Goal: Information Seeking & Learning: Understand process/instructions

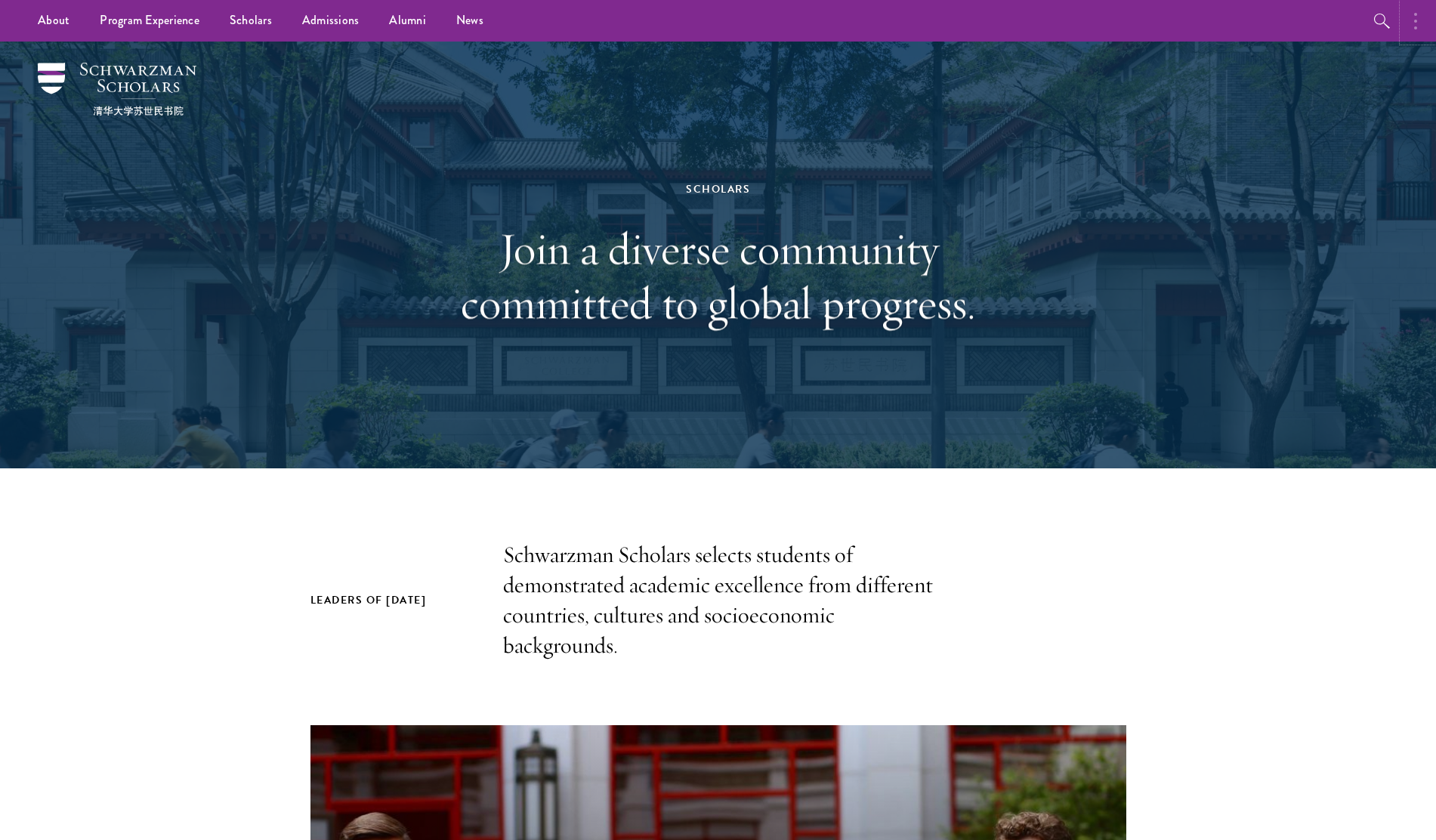
click at [1416, 30] on button "button" at bounding box center [1419, 20] width 33 height 42
click at [1246, 22] on button "button" at bounding box center [1257, 20] width 33 height 42
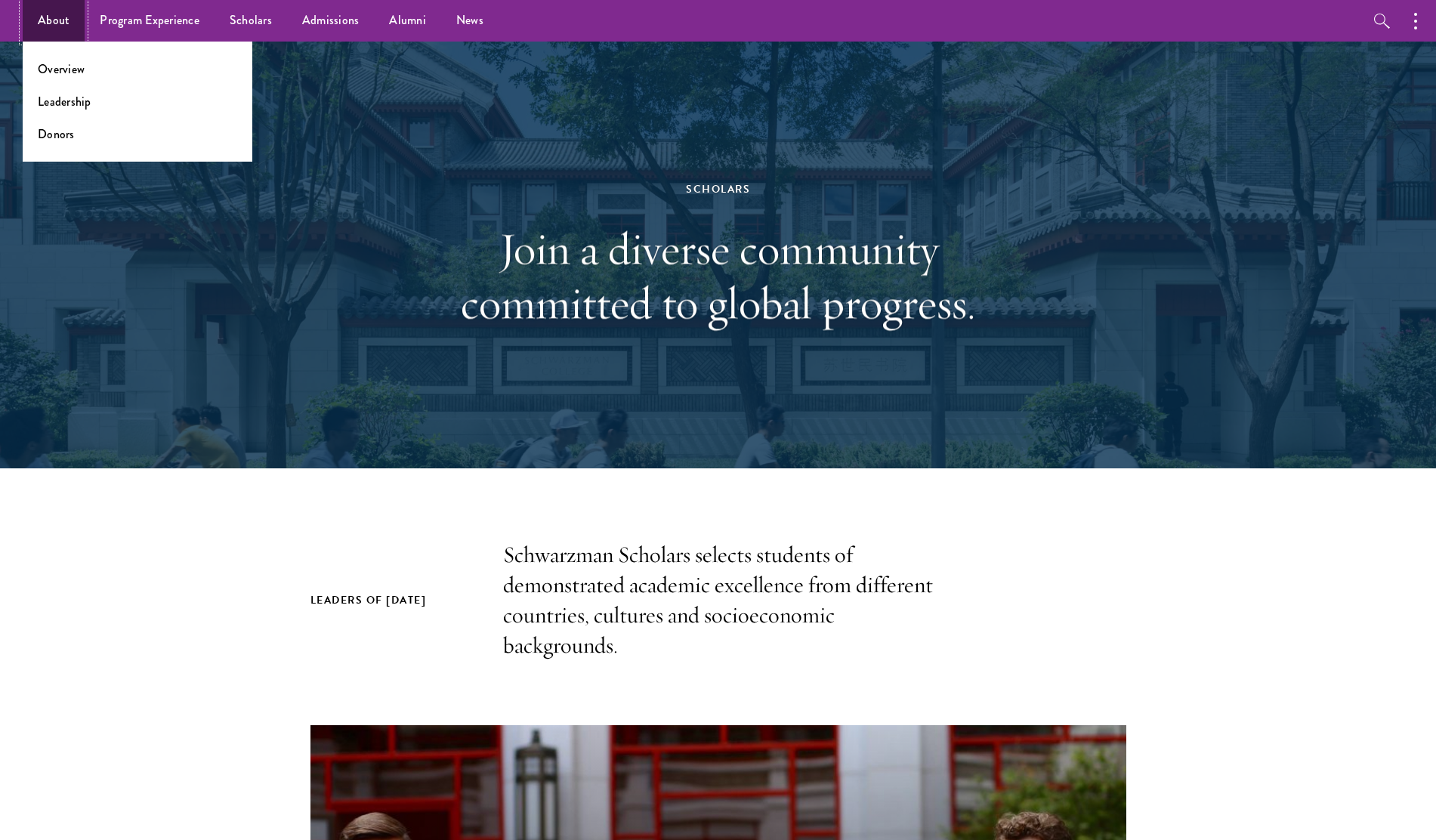
click at [72, 21] on link "About" at bounding box center [54, 20] width 62 height 42
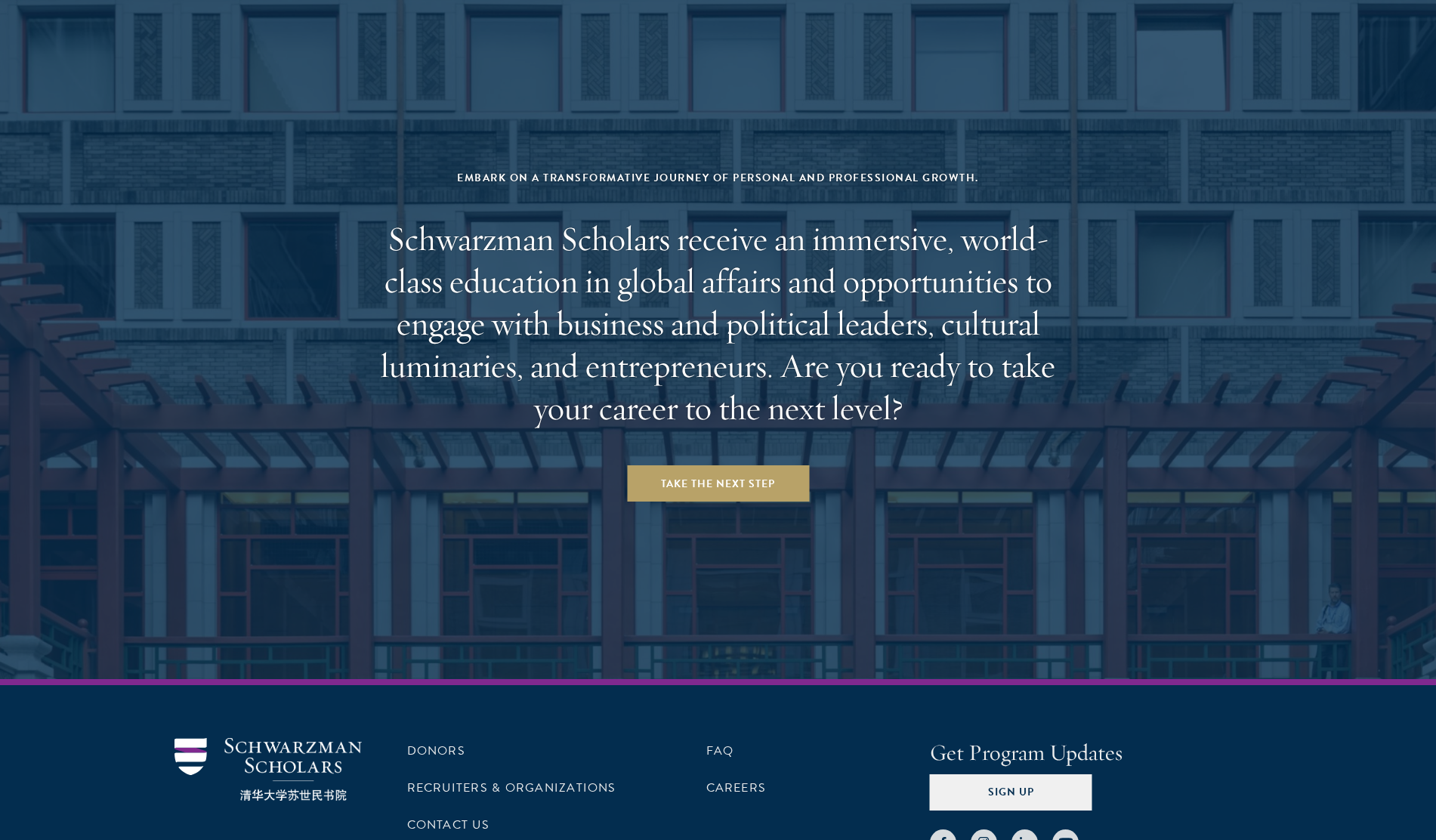
scroll to position [6200, 0]
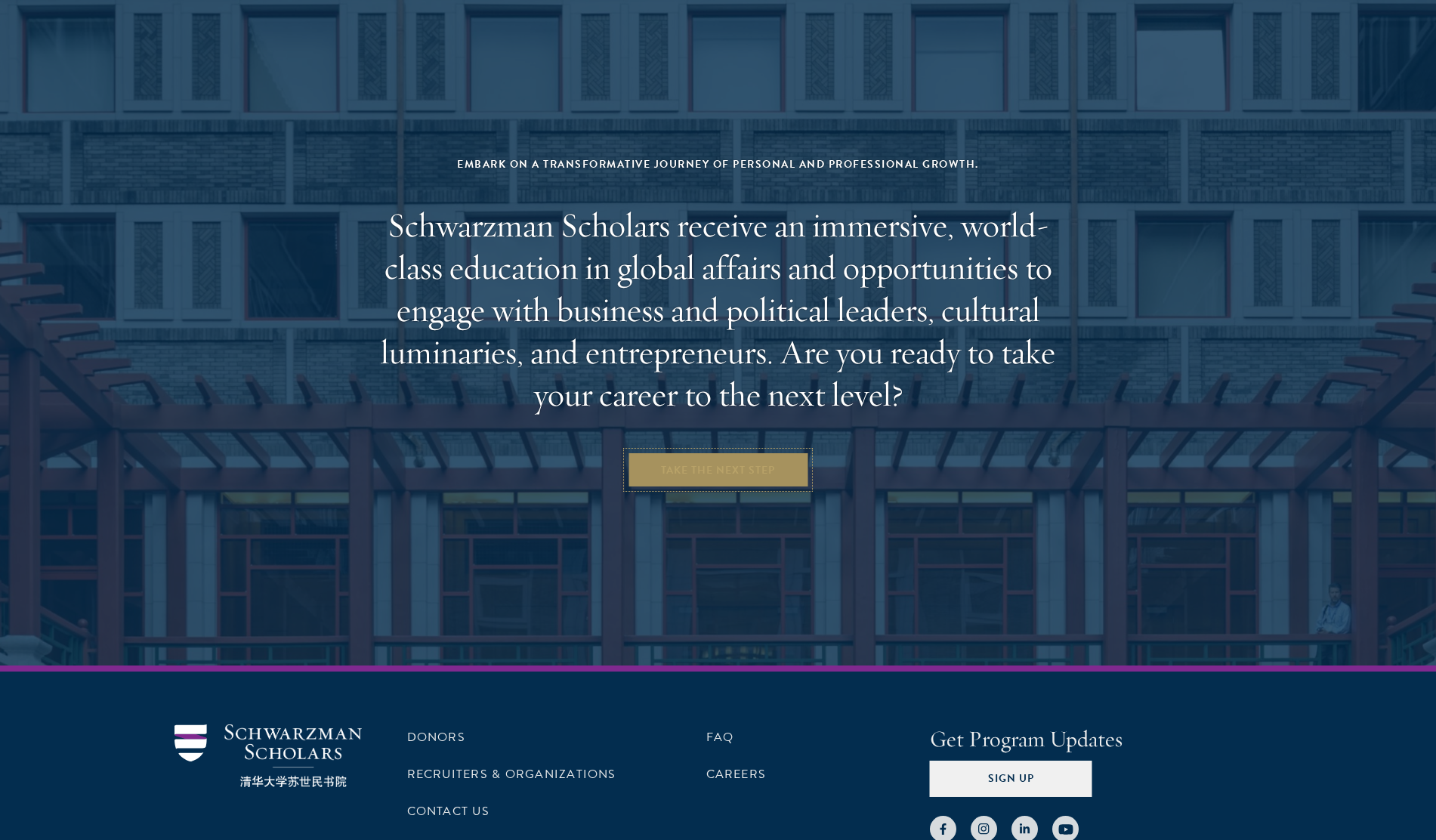
click at [731, 452] on link "Take the Next Step" at bounding box center [717, 470] width 182 height 36
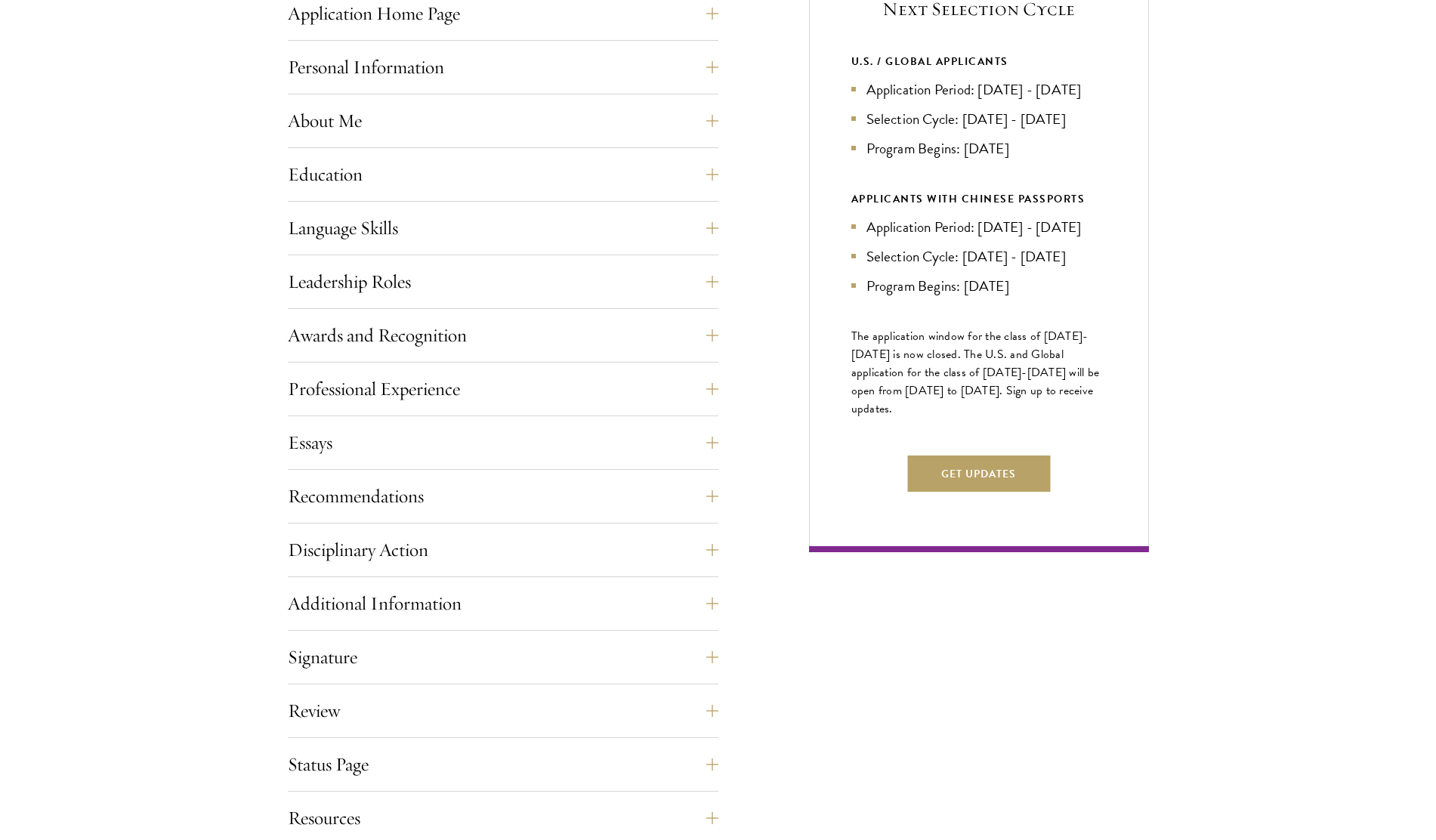
scroll to position [756, 0]
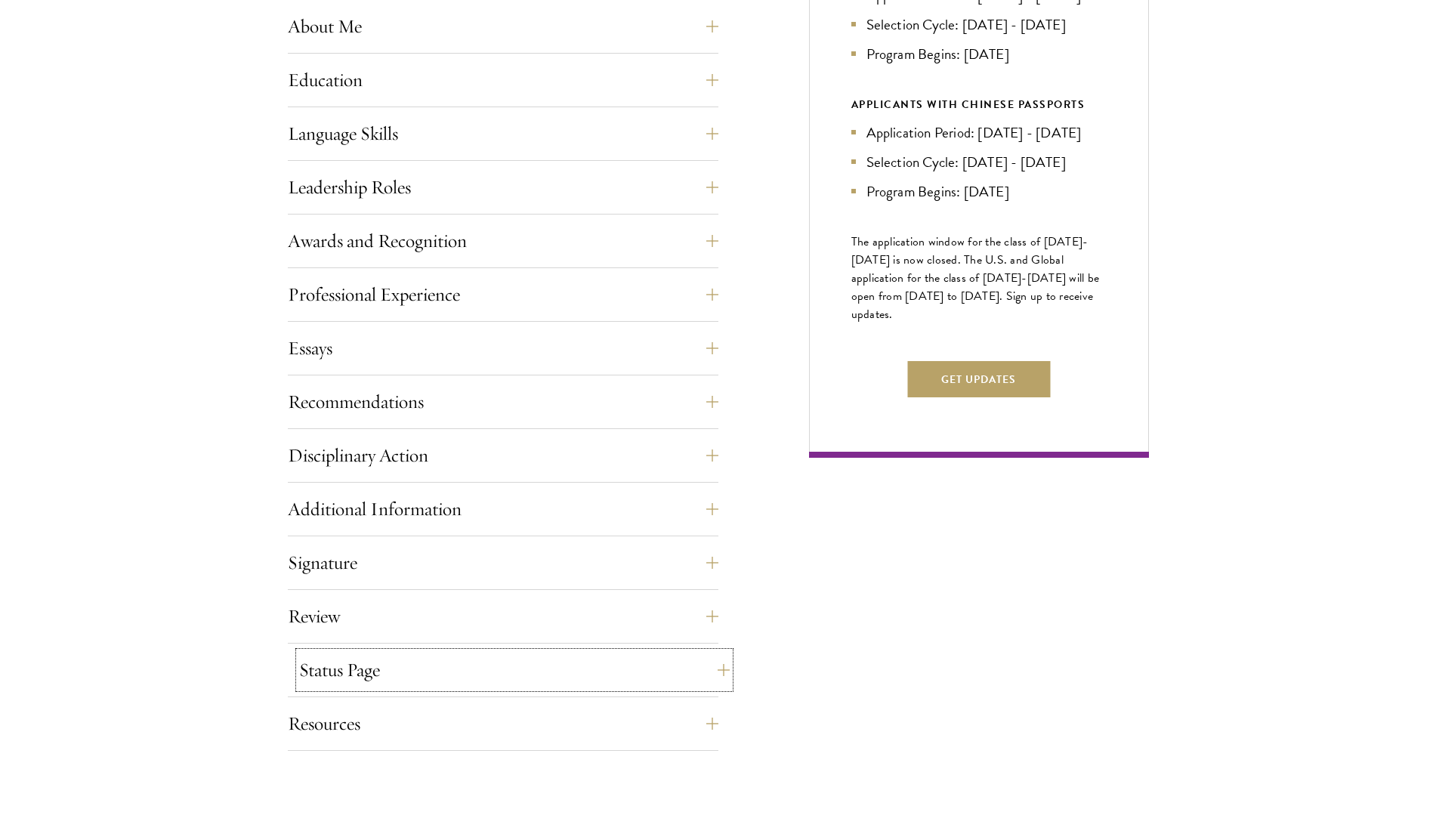
click at [398, 685] on button "Status Page" at bounding box center [514, 670] width 431 height 36
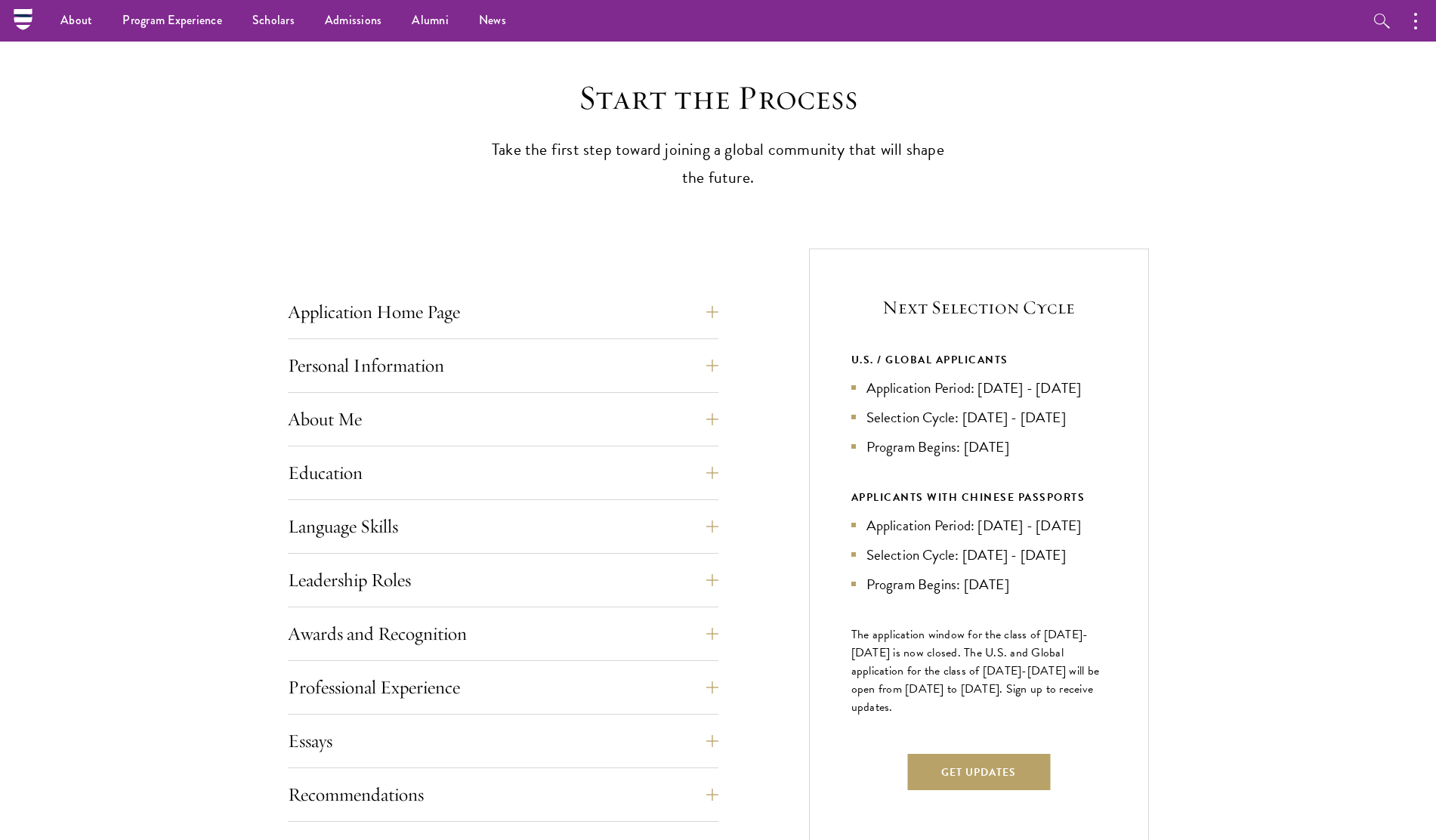
scroll to position [0, 0]
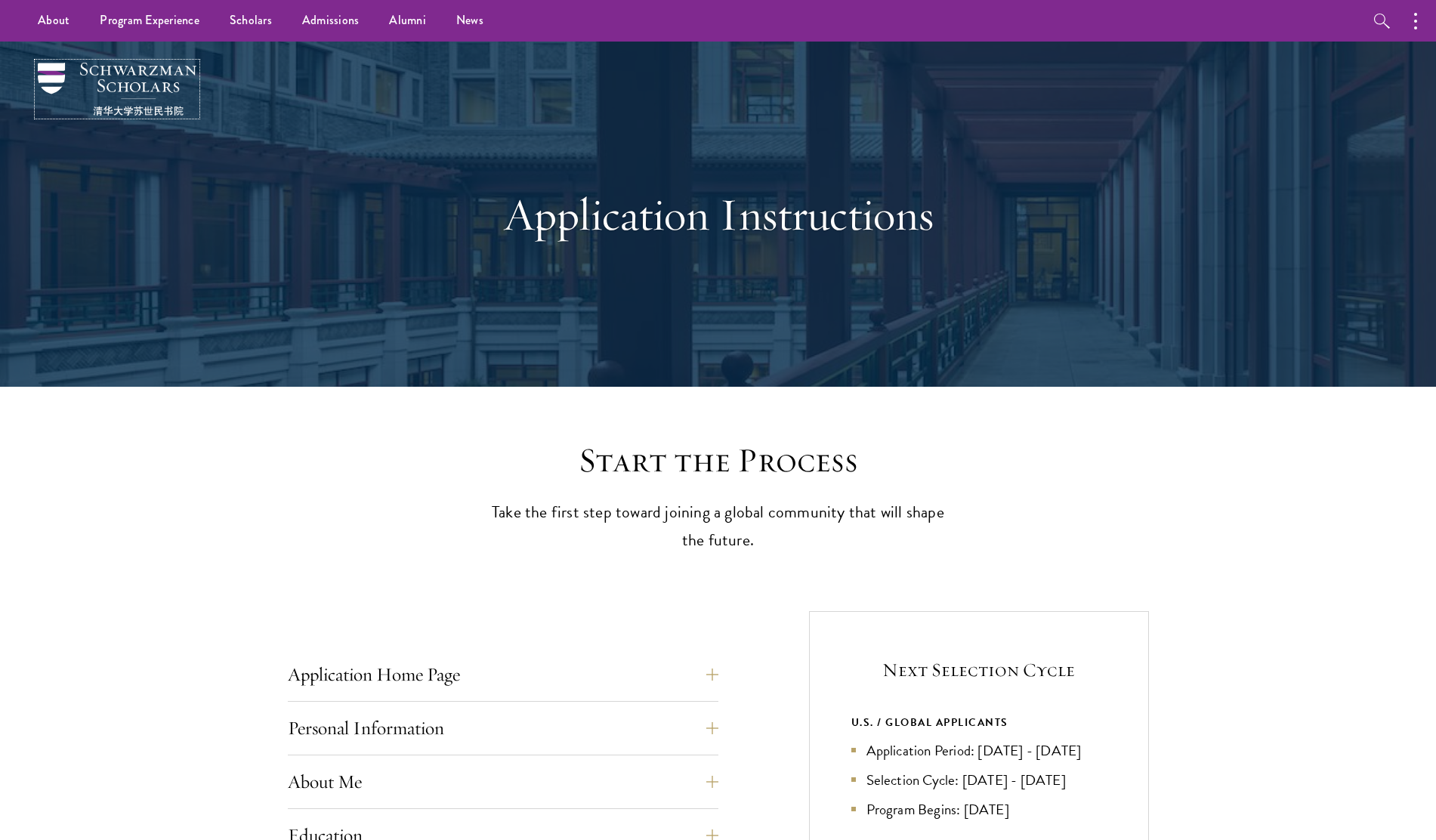
click at [157, 89] on img at bounding box center [117, 89] width 159 height 53
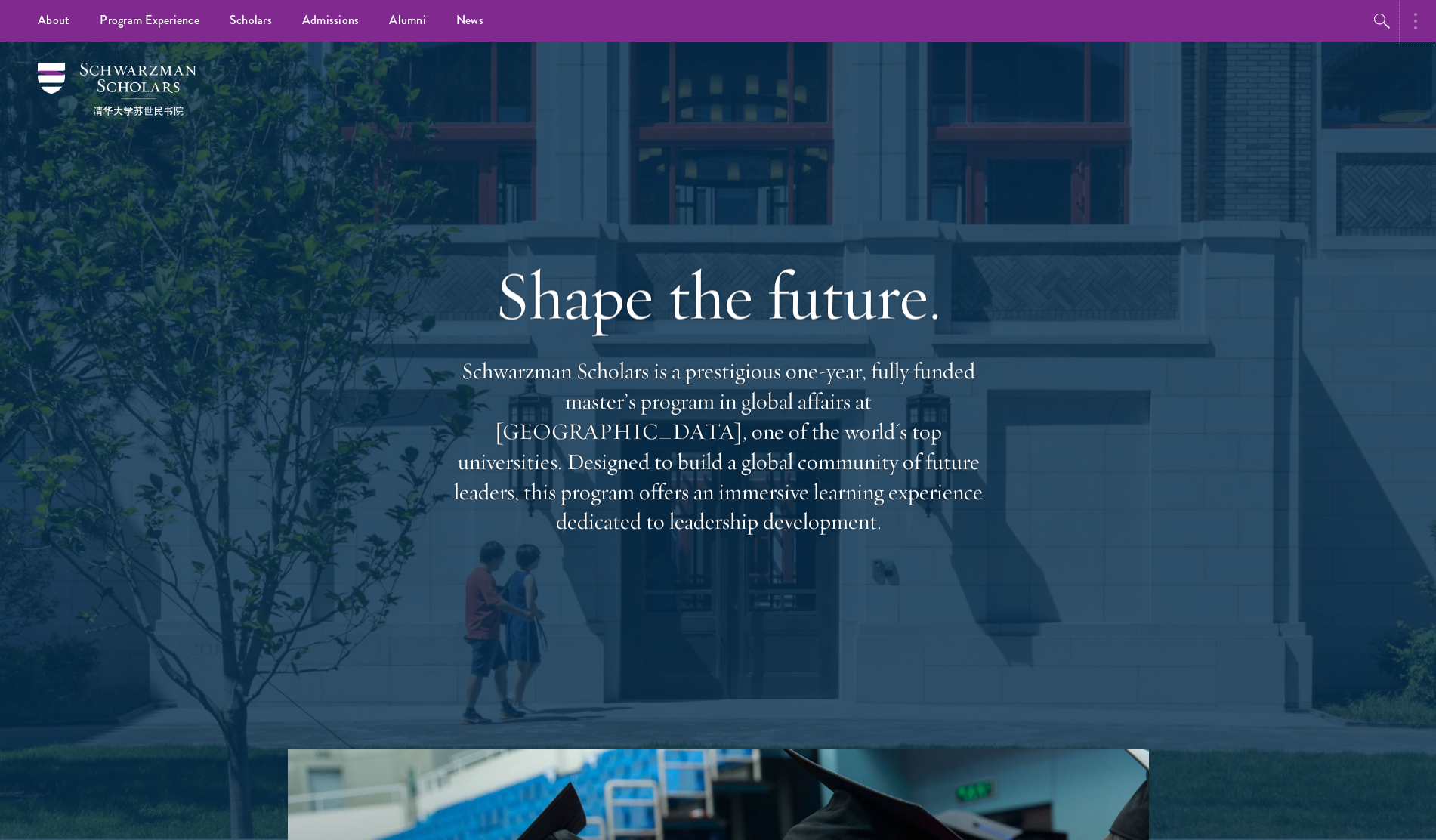
click at [1410, 20] on button "button" at bounding box center [1419, 20] width 33 height 42
click at [1308, 21] on use "button" at bounding box center [1307, 20] width 10 height 9
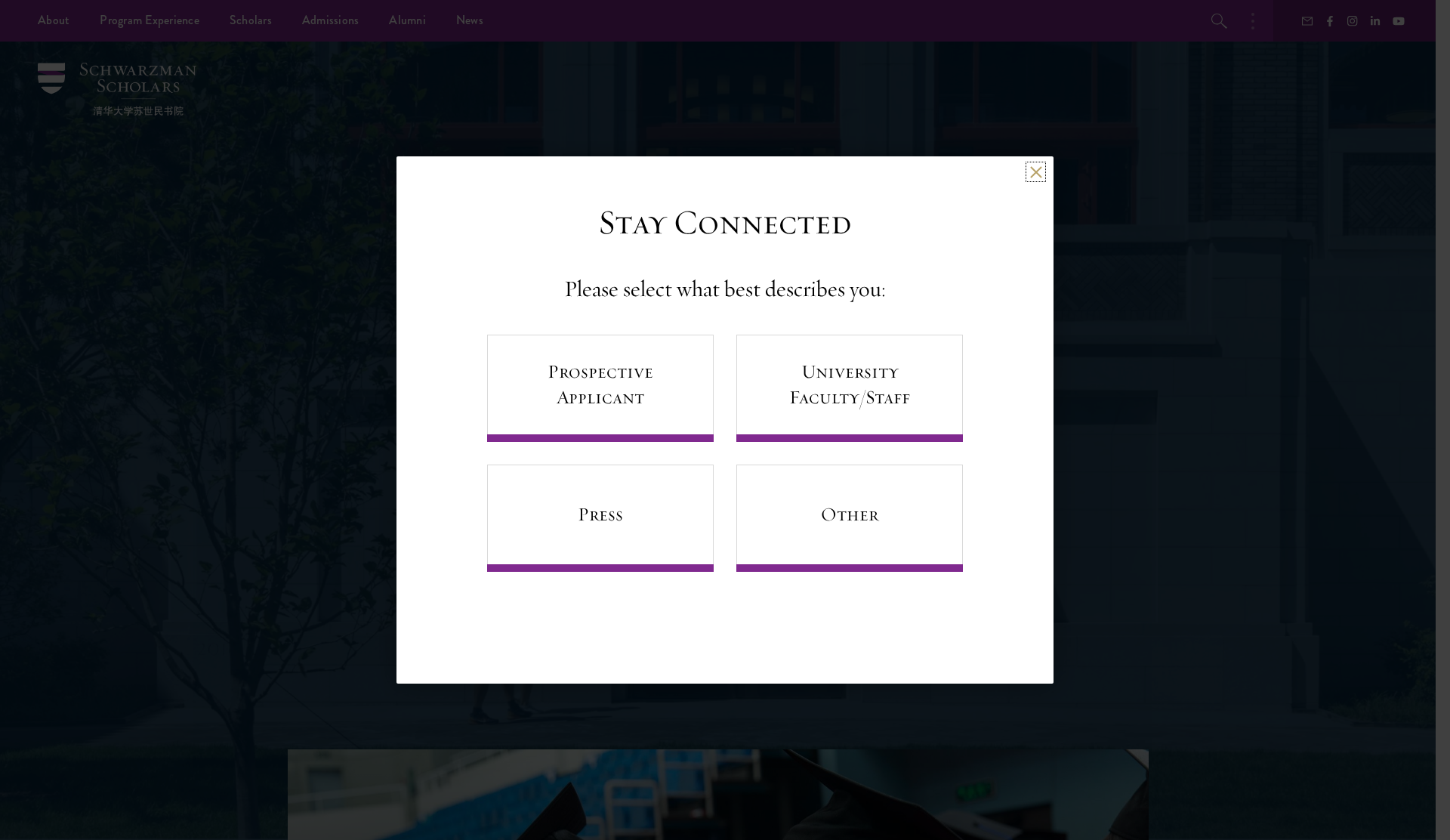
click at [1036, 172] on button at bounding box center [1036, 172] width 13 height 13
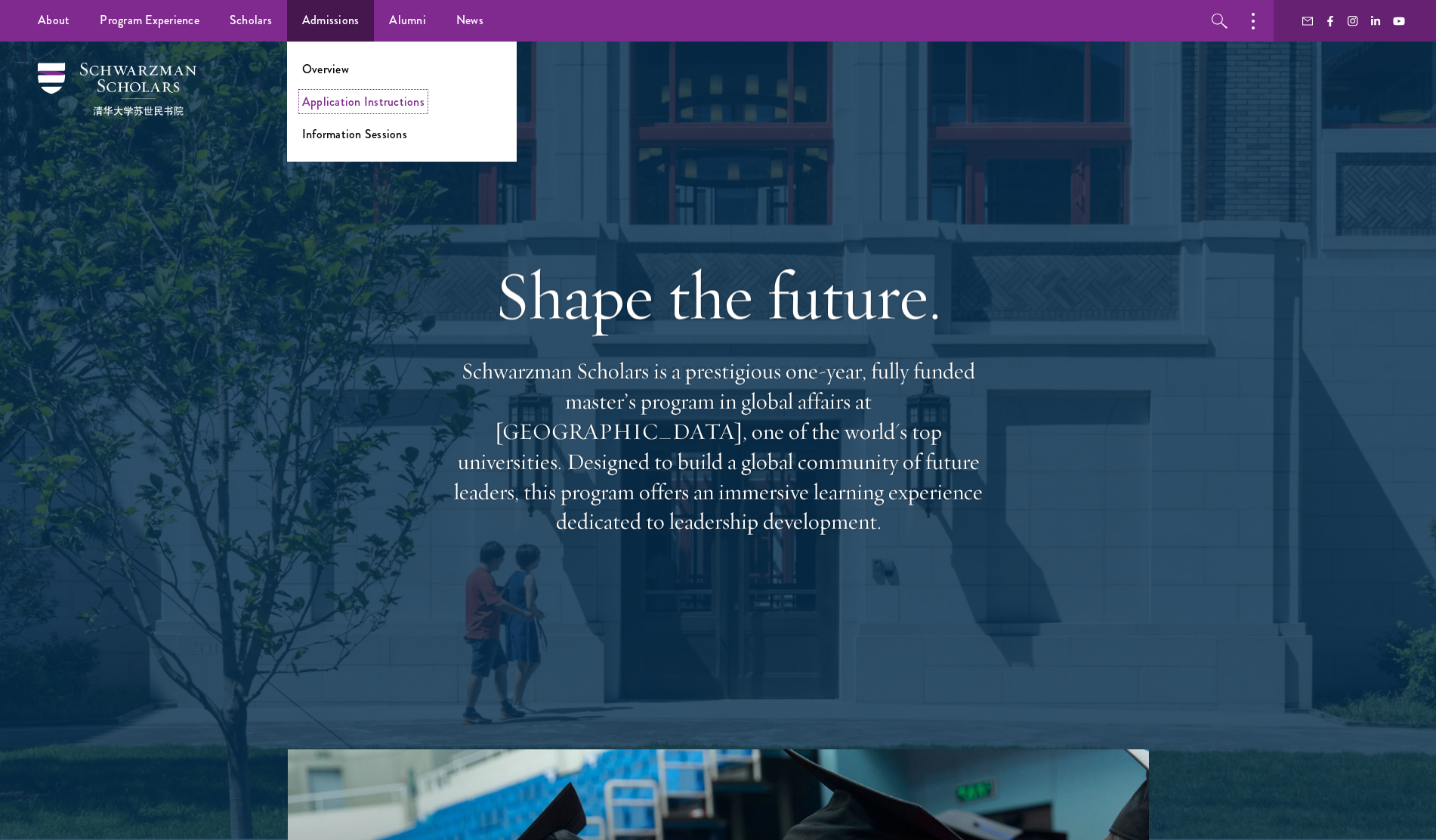
click at [351, 106] on link "Application Instructions" at bounding box center [363, 102] width 122 height 17
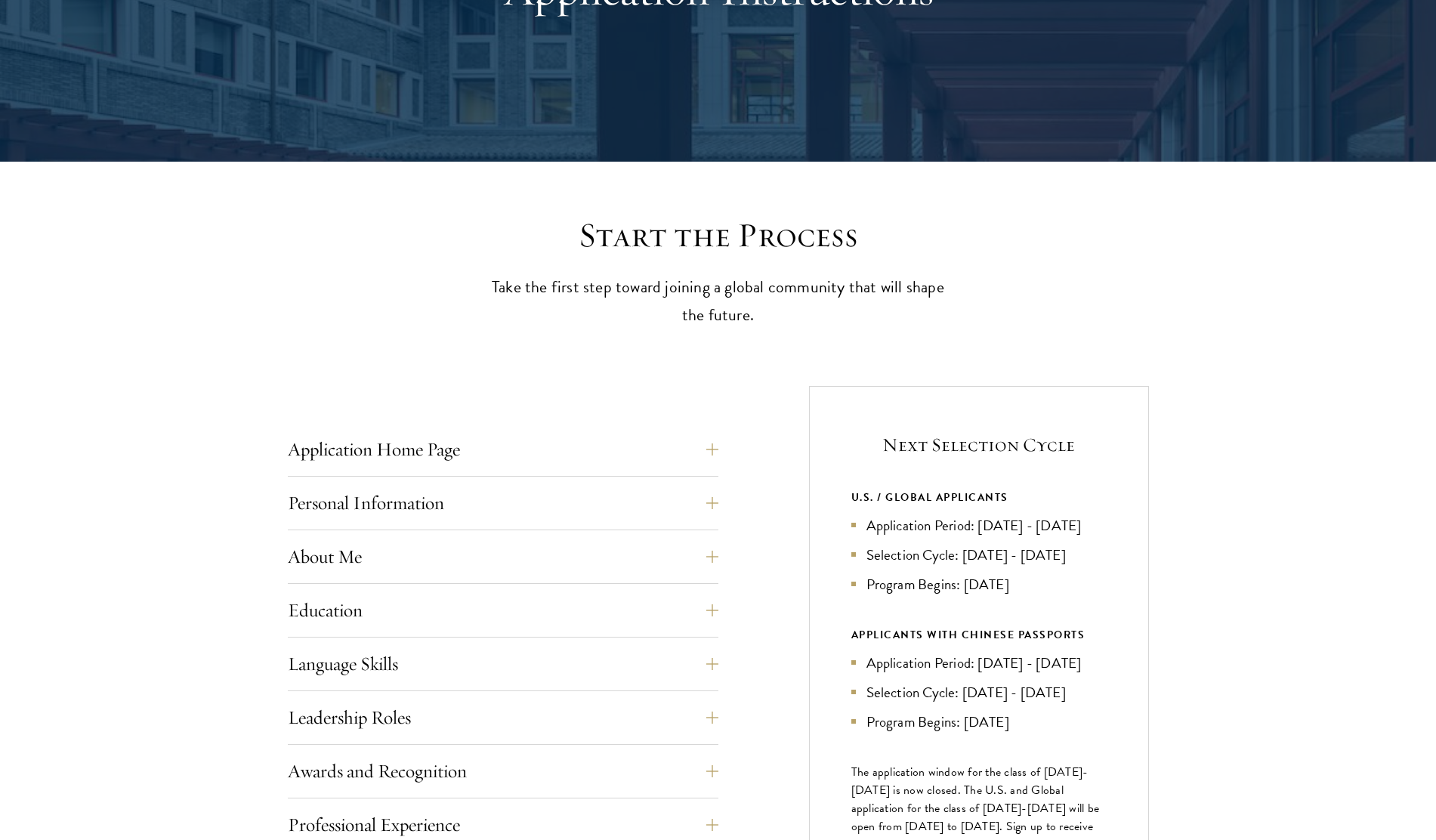
scroll to position [661, 0]
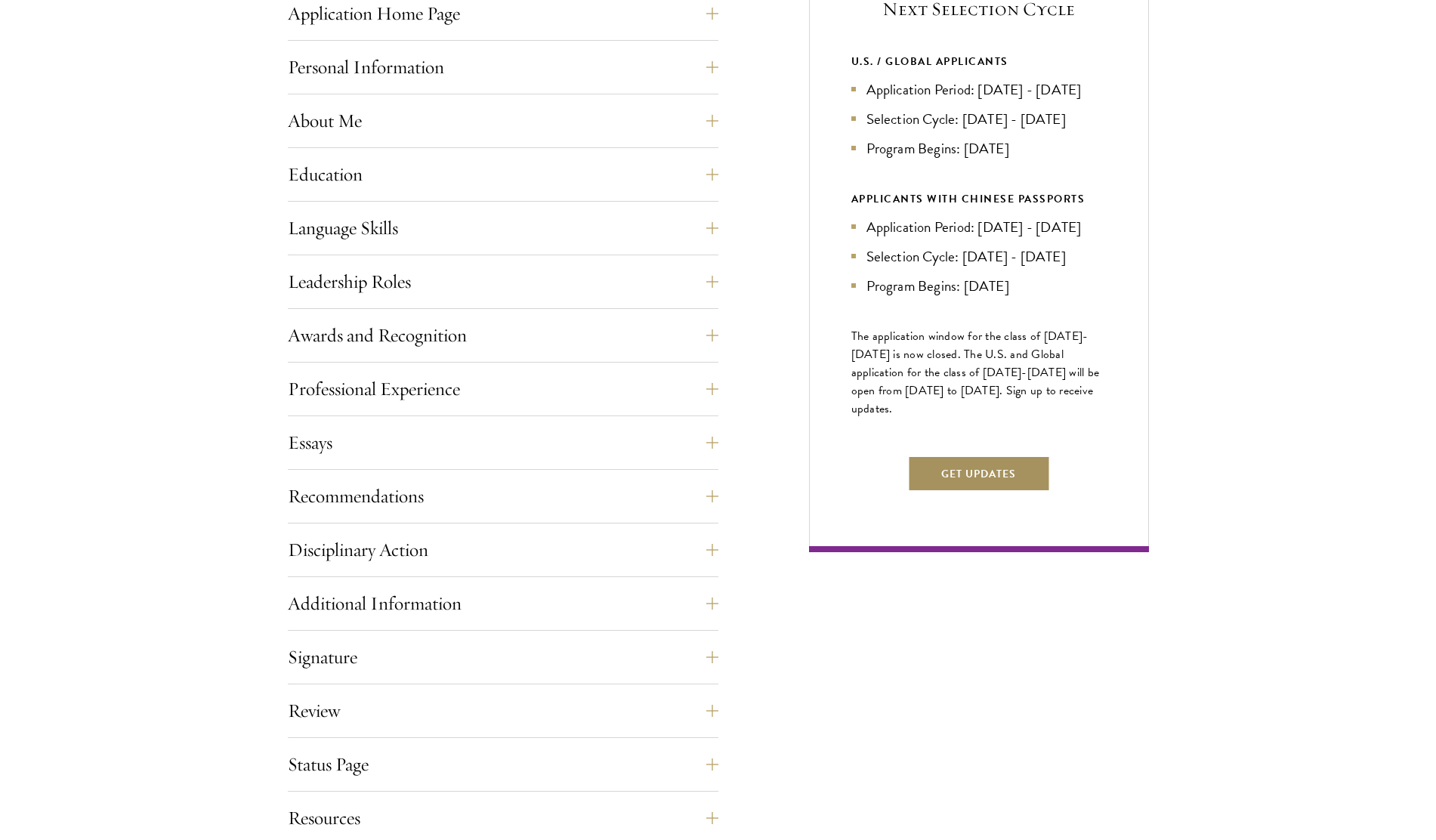
click at [997, 492] on button "Get Updates" at bounding box center [978, 474] width 142 height 36
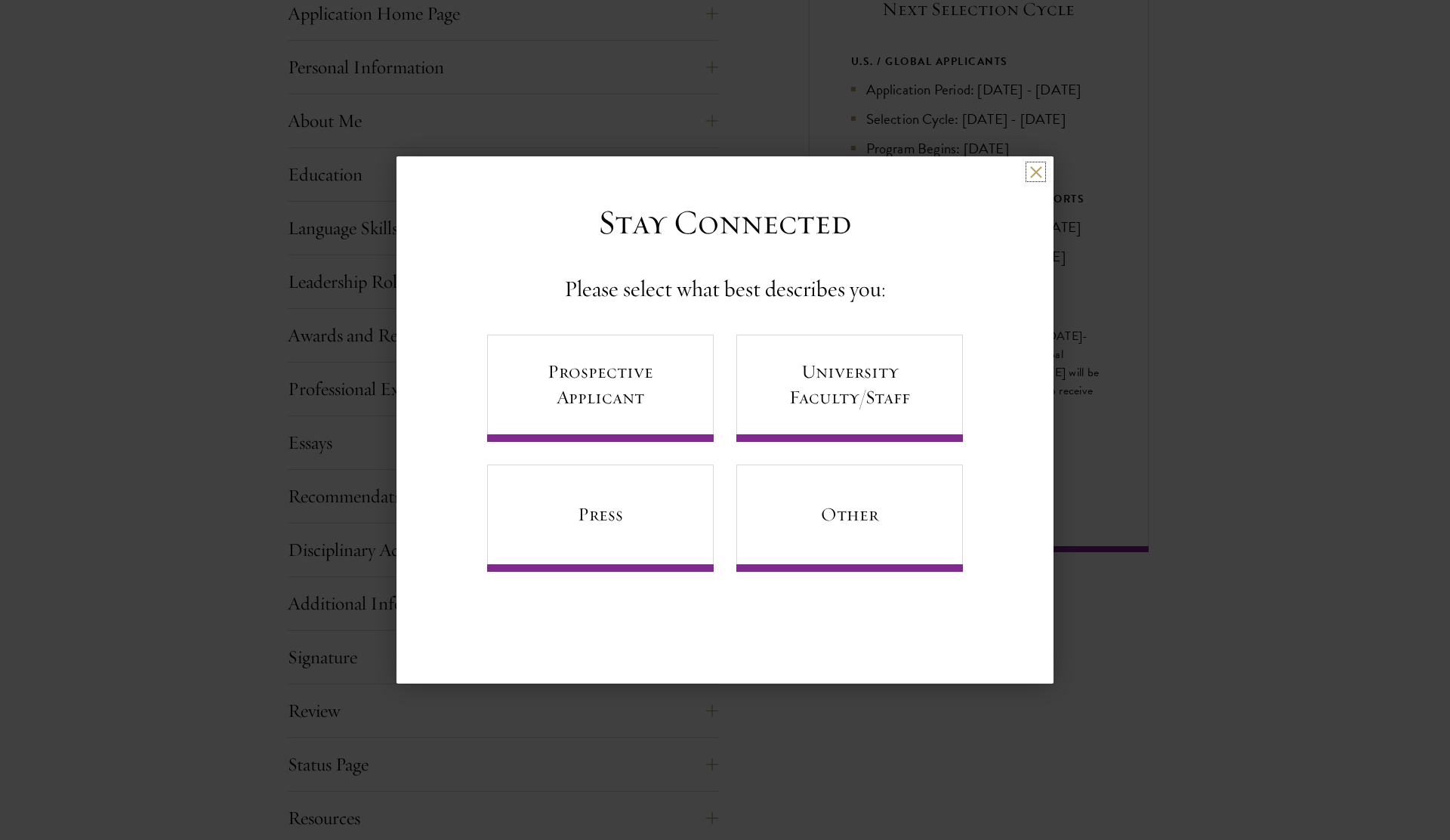
click at [1036, 165] on button at bounding box center [1036, 172] width 13 height 13
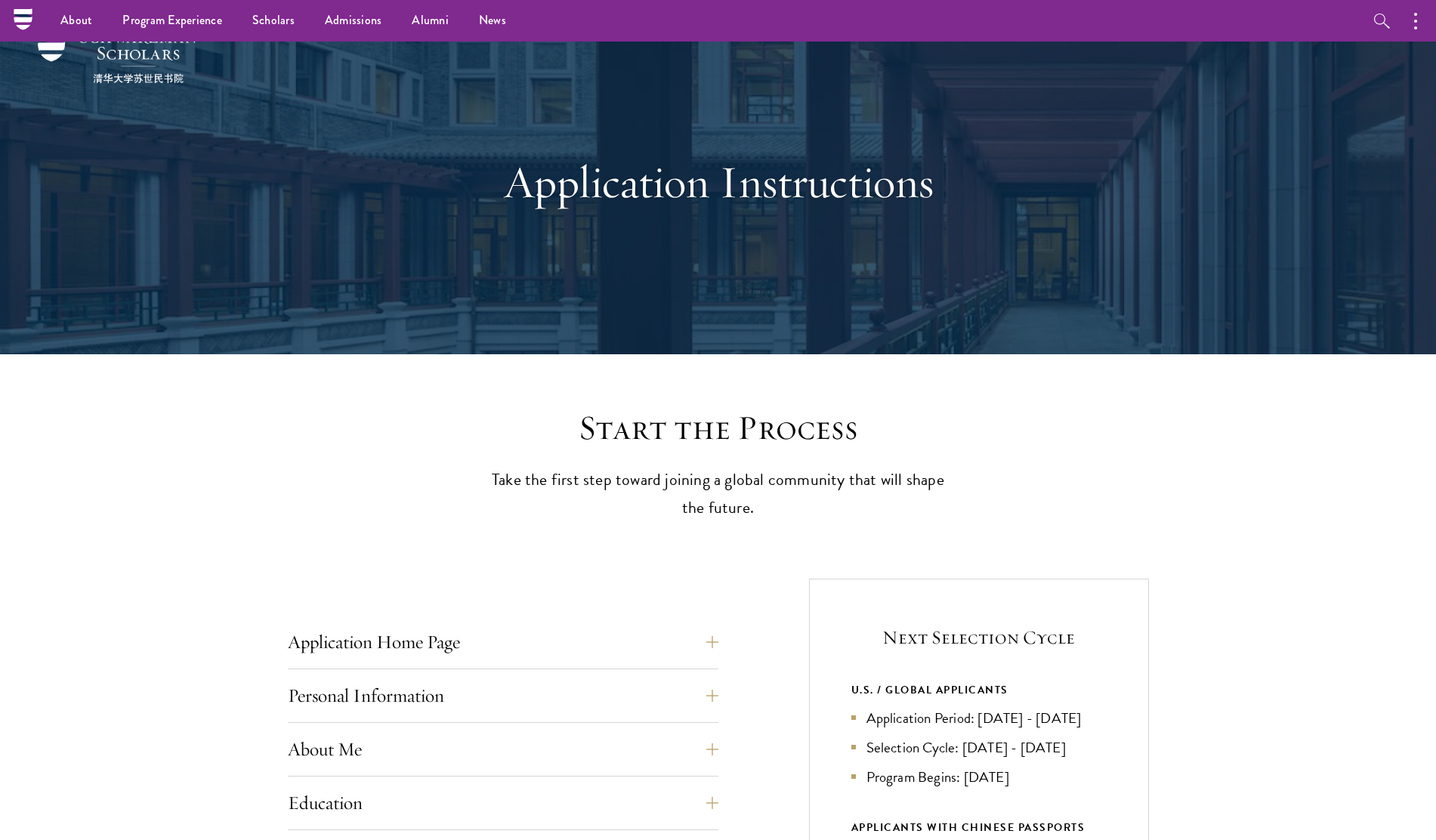
scroll to position [0, 0]
